Goal: Information Seeking & Learning: Learn about a topic

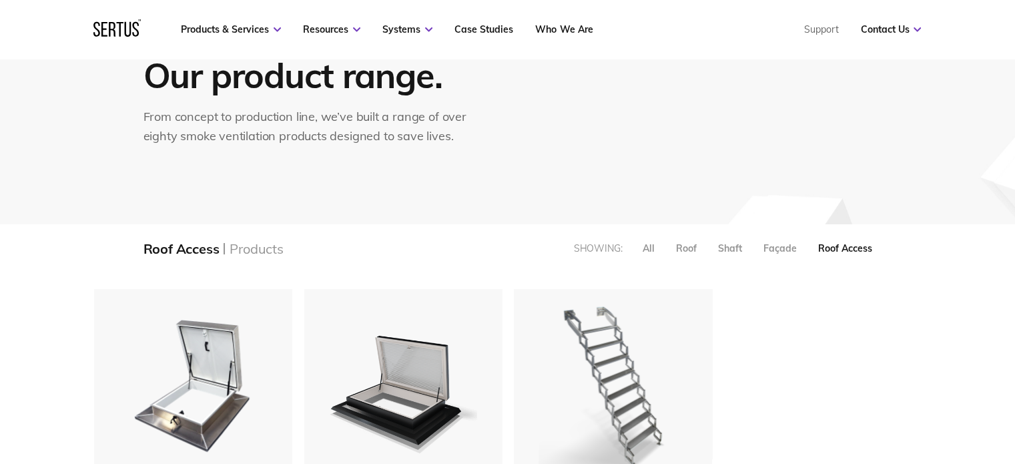
scroll to position [267, 0]
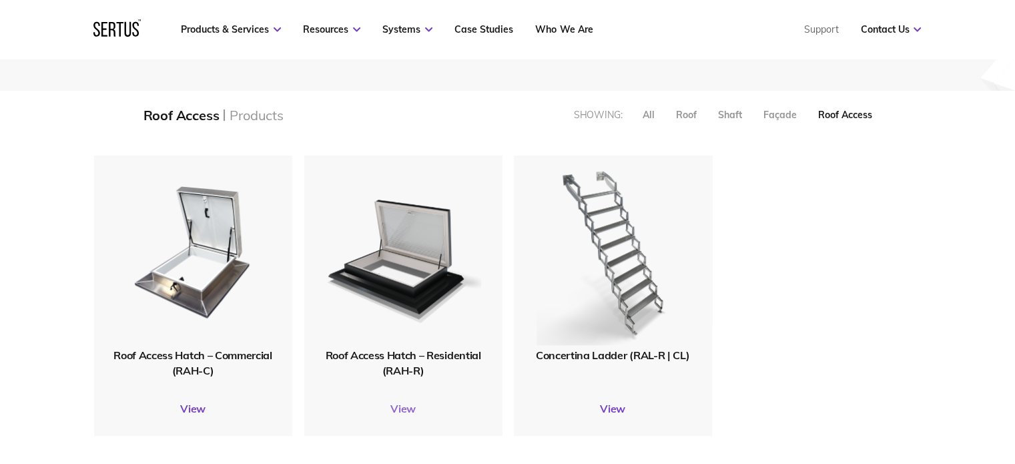
click at [395, 402] on link "View" at bounding box center [403, 408] width 198 height 13
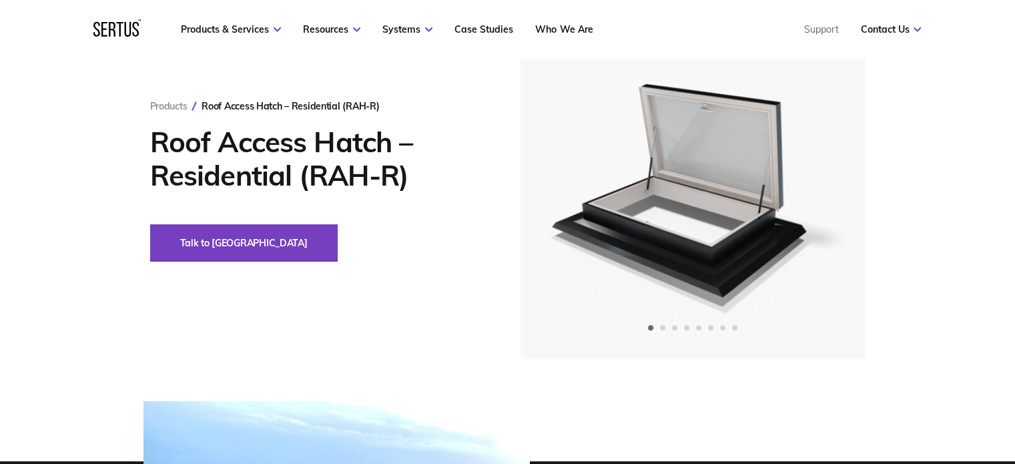
scroll to position [133, 0]
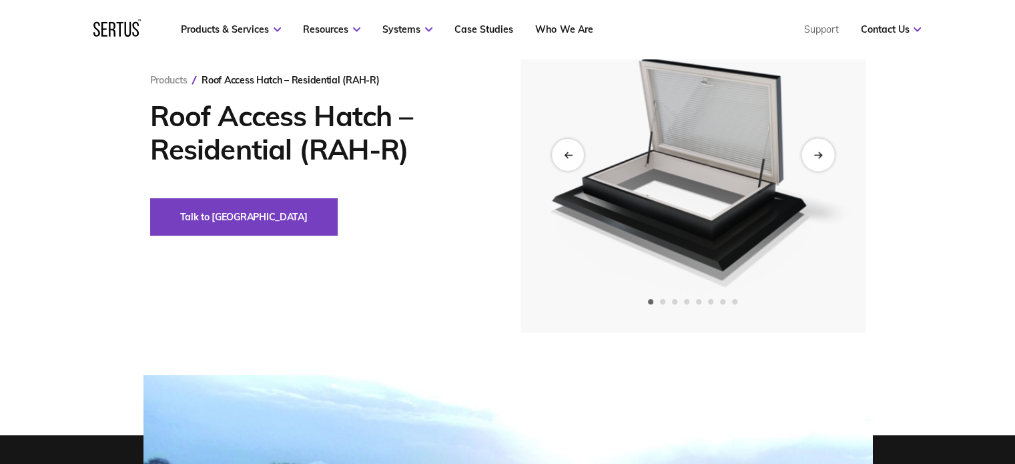
click at [827, 149] on div "Next slide" at bounding box center [817, 154] width 33 height 33
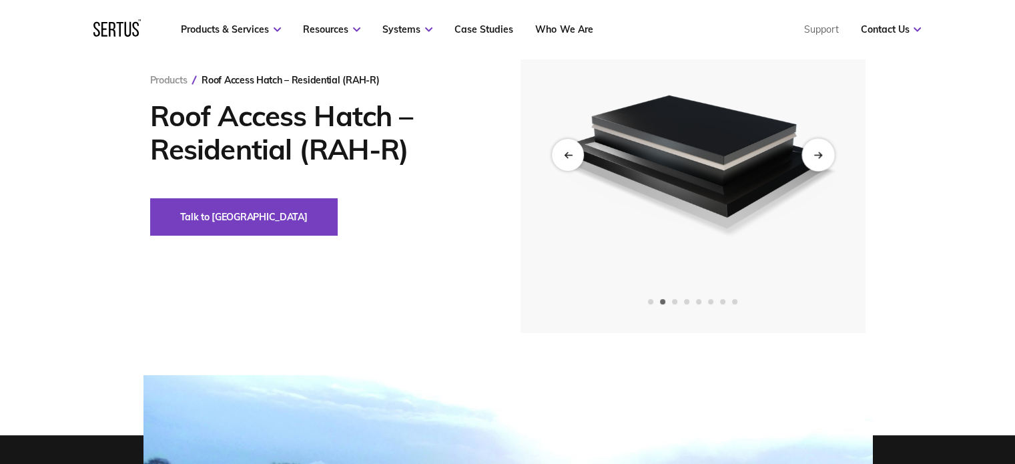
click at [825, 151] on div "Next slide" at bounding box center [817, 154] width 33 height 33
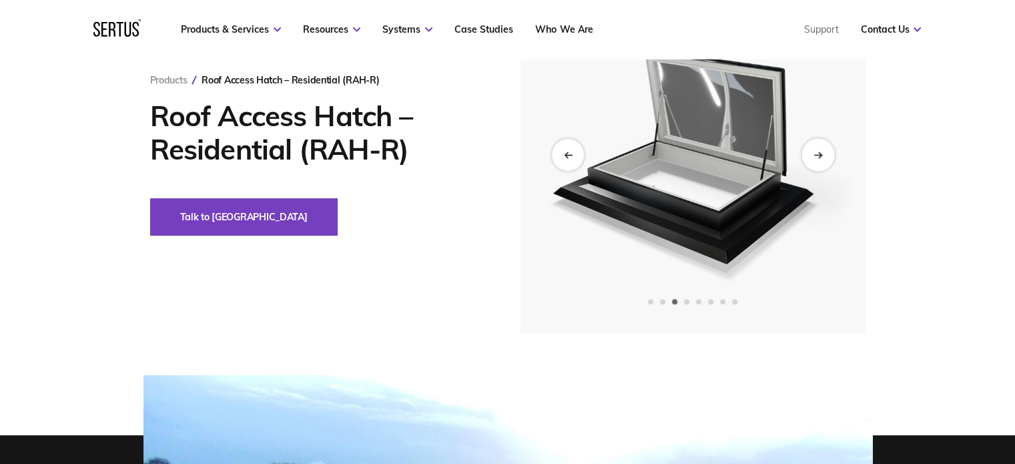
click at [823, 151] on div "Next slide" at bounding box center [817, 154] width 33 height 33
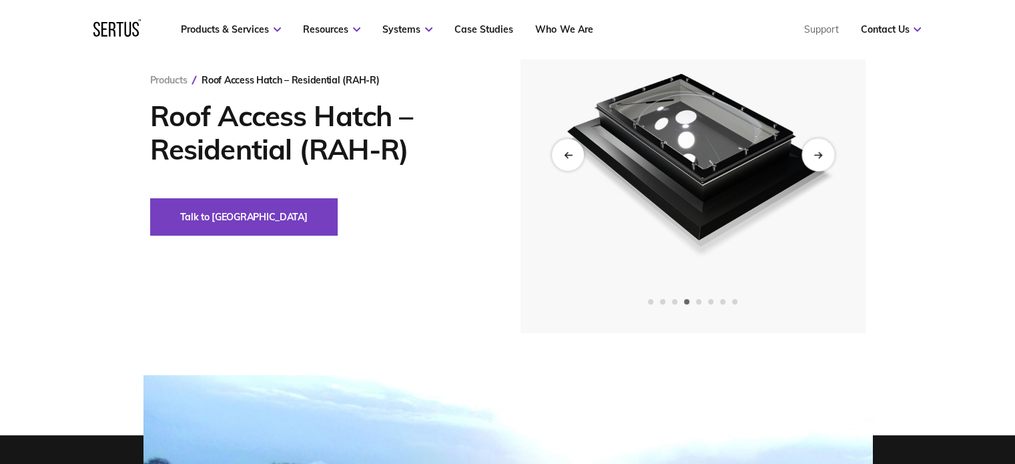
click at [821, 154] on icon "Next slide" at bounding box center [817, 154] width 9 height 7
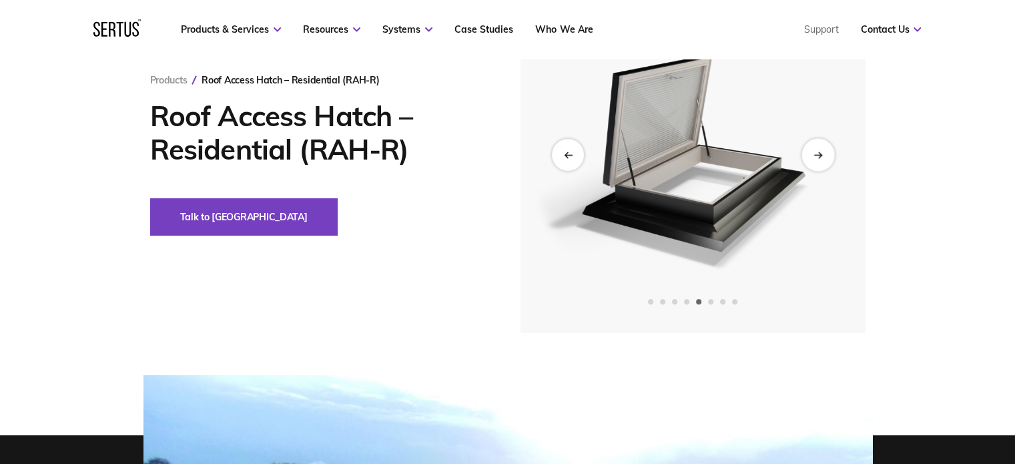
click at [819, 155] on icon "Next slide" at bounding box center [819, 153] width 3 height 5
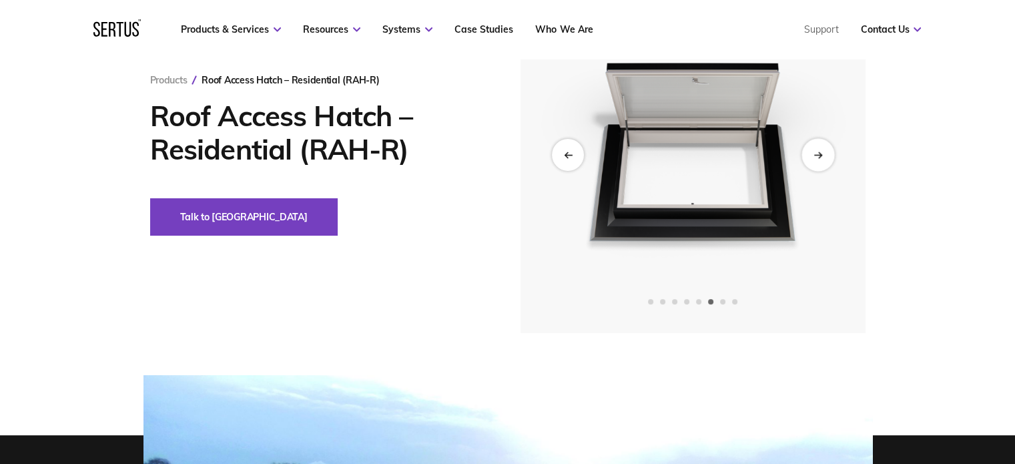
click at [818, 155] on icon "Next slide" at bounding box center [817, 154] width 9 height 7
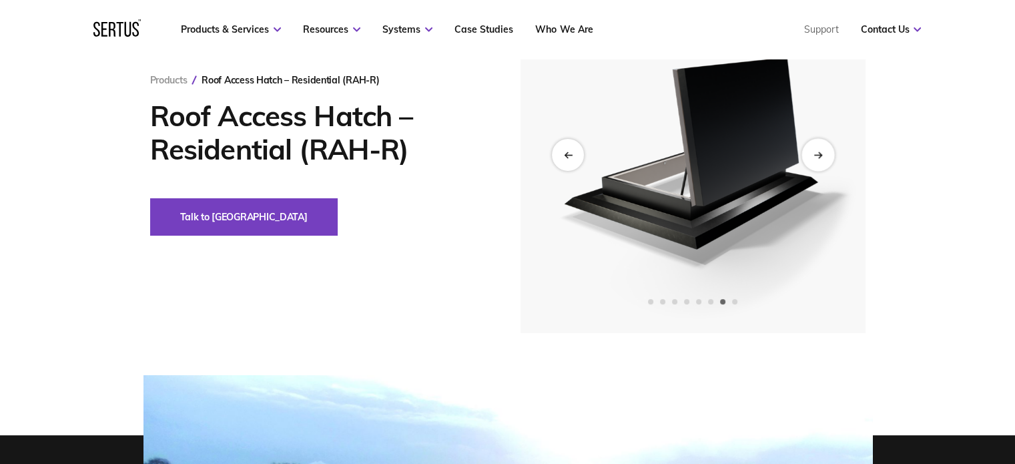
click at [817, 156] on icon "Next slide" at bounding box center [817, 154] width 9 height 7
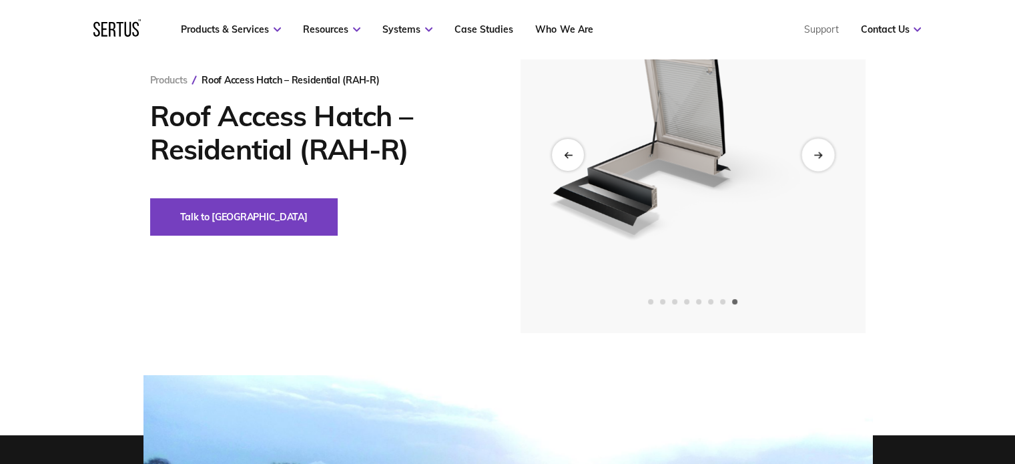
click at [816, 157] on icon "Next slide" at bounding box center [817, 154] width 9 height 7
click at [815, 157] on icon "Next slide" at bounding box center [817, 154] width 9 height 7
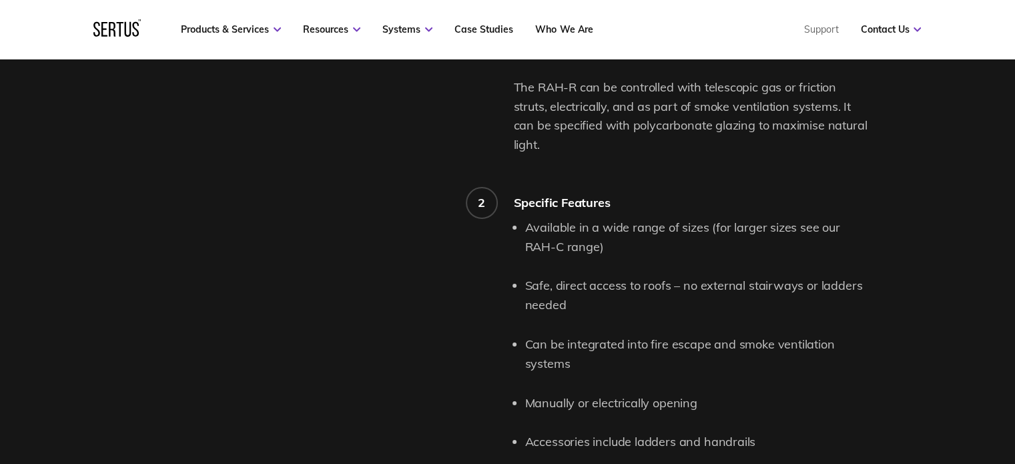
scroll to position [1068, 0]
